Goal: Task Accomplishment & Management: Complete application form

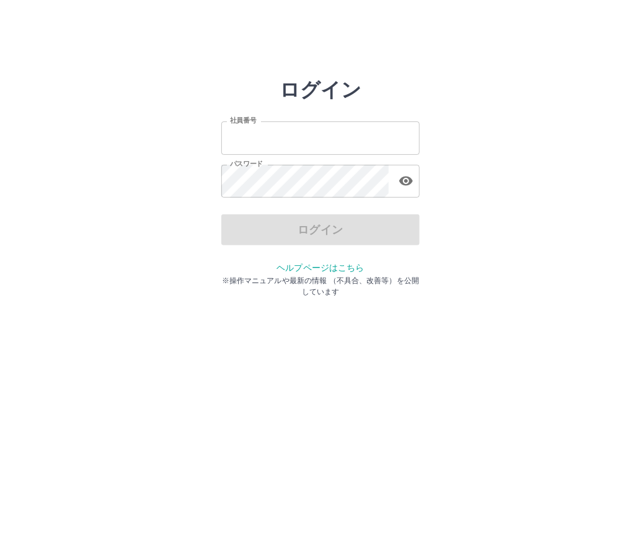
type input "*******"
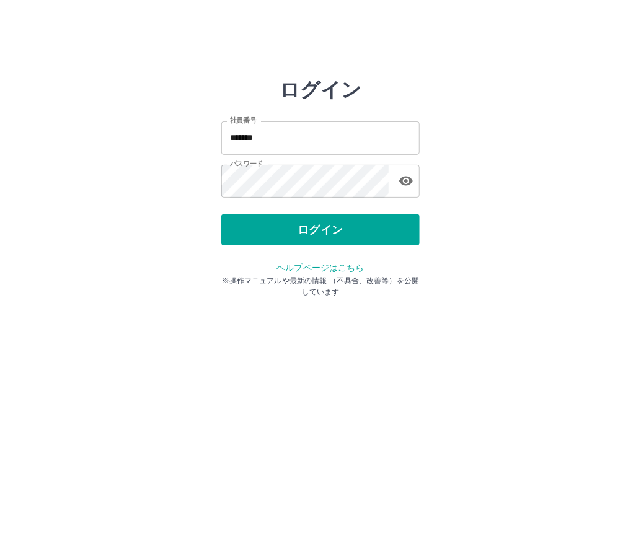
click at [327, 229] on div "ログイン" at bounding box center [320, 229] width 198 height 31
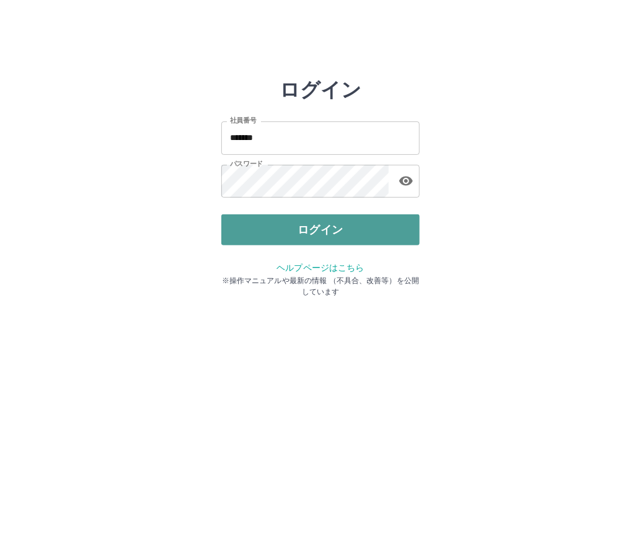
click at [328, 229] on button "ログイン" at bounding box center [320, 229] width 198 height 31
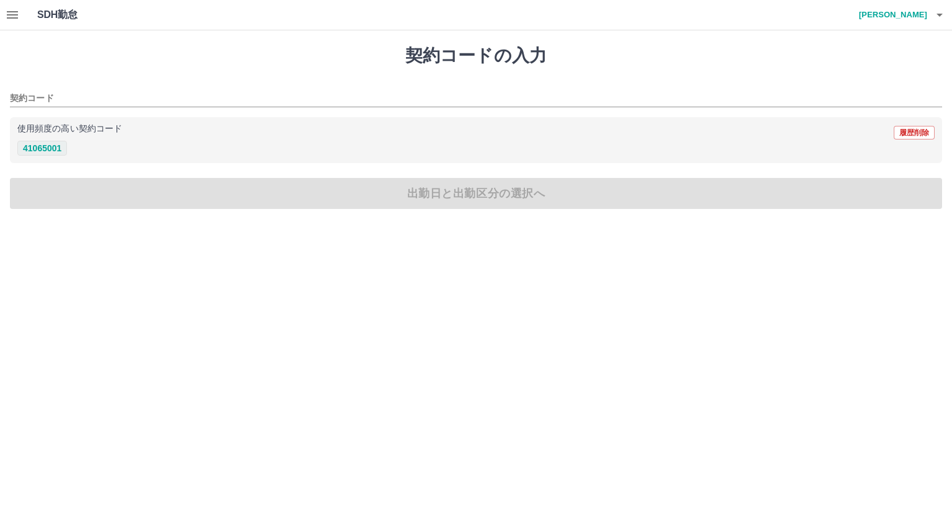
click at [37, 149] on button "41065001" at bounding box center [42, 148] width 50 height 15
type input "********"
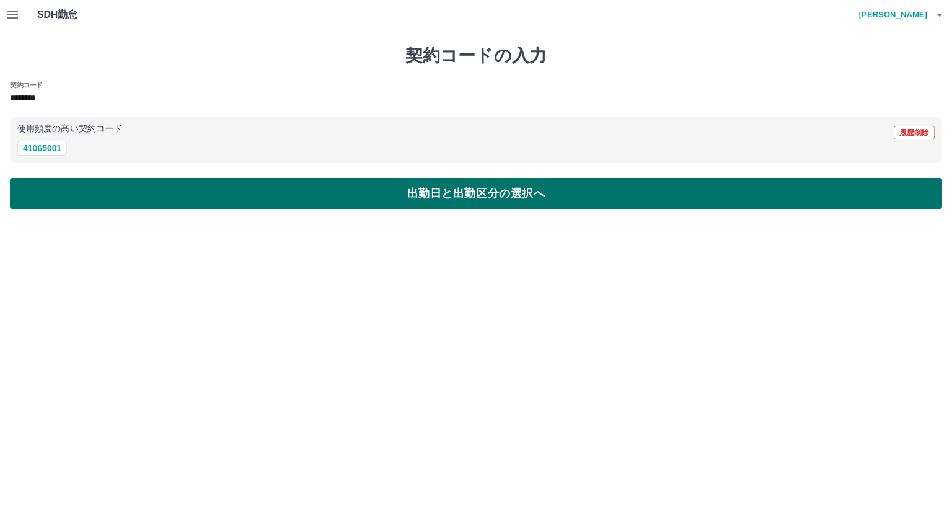
click at [427, 189] on button "出勤日と出勤区分の選択へ" at bounding box center [476, 193] width 932 height 31
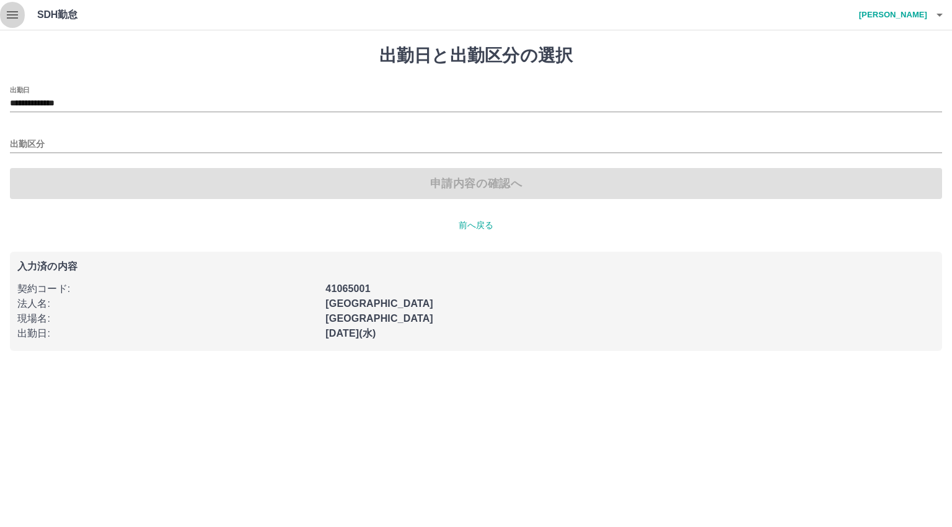
click at [2, 17] on button "button" at bounding box center [12, 15] width 25 height 30
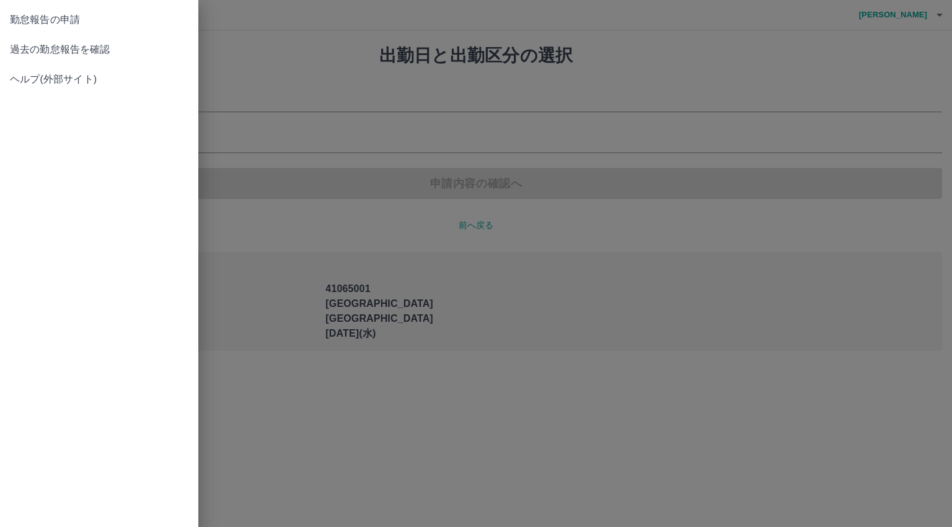
click at [51, 45] on span "過去の勤怠報告を確認" at bounding box center [99, 49] width 178 height 15
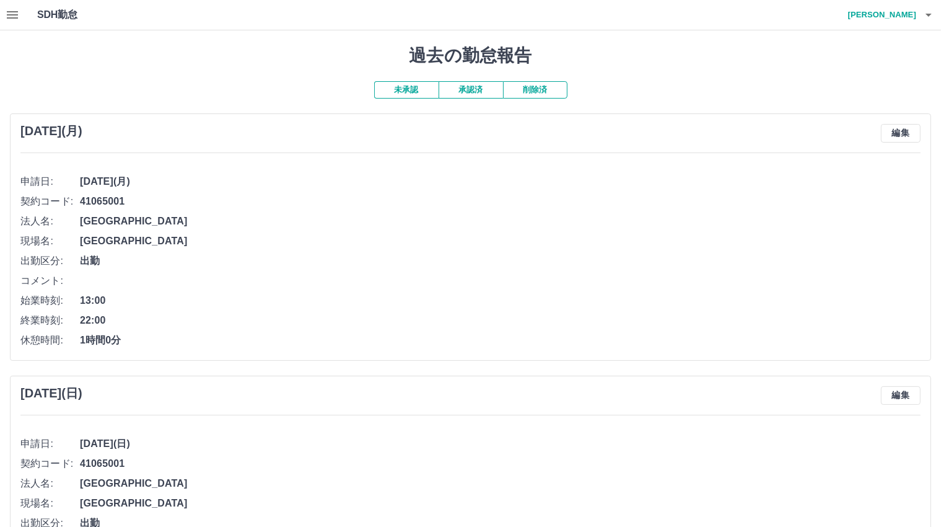
click at [406, 90] on button "未承認" at bounding box center [406, 89] width 64 height 17
click at [470, 87] on button "承認済" at bounding box center [471, 89] width 64 height 17
click at [14, 14] on icon "button" at bounding box center [12, 14] width 15 height 15
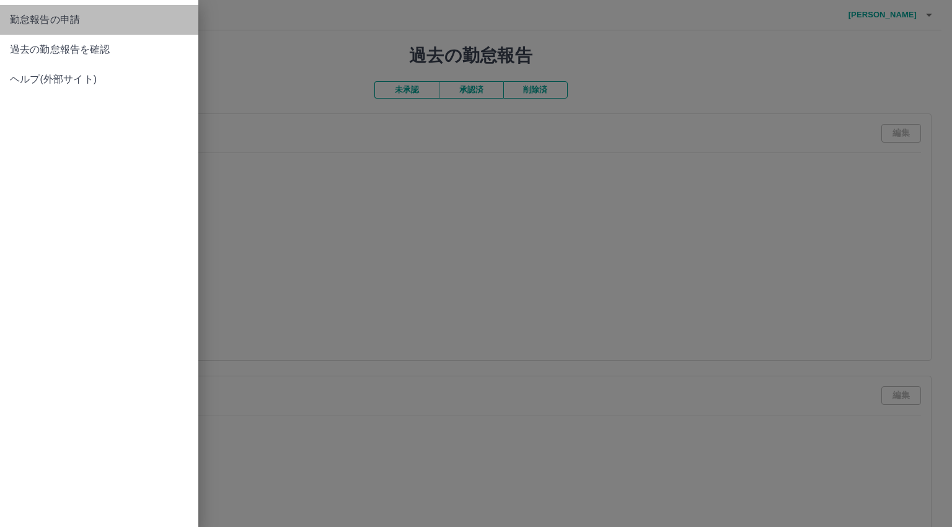
click at [24, 26] on span "勤怠報告の申請" at bounding box center [99, 19] width 178 height 15
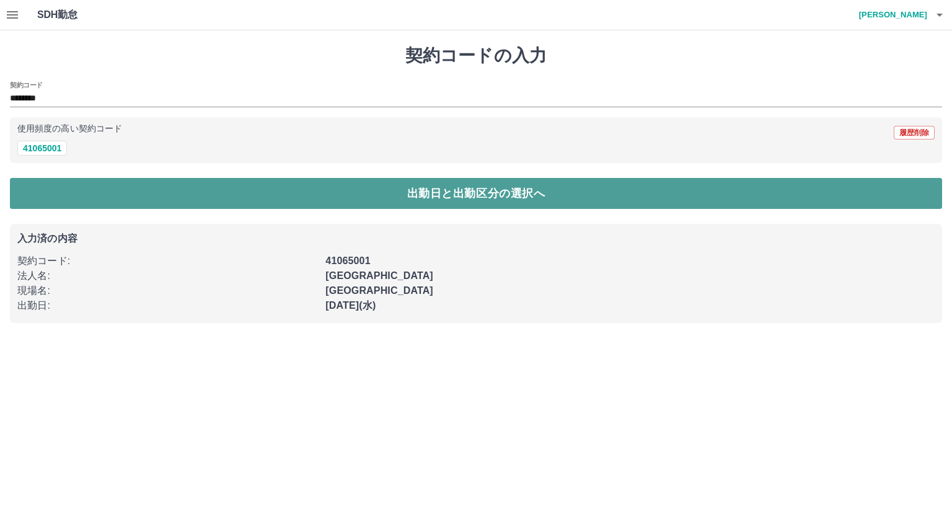
click at [216, 195] on button "出勤日と出勤区分の選択へ" at bounding box center [476, 193] width 932 height 31
